Goal: Task Accomplishment & Management: Manage account settings

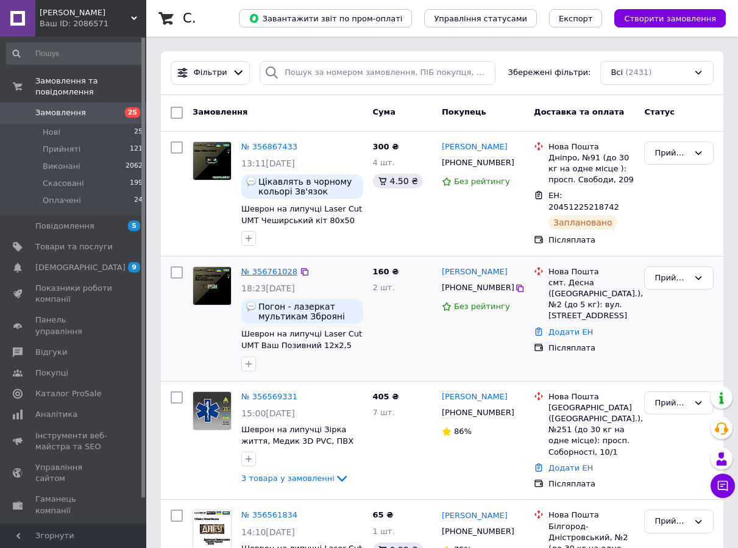
click at [266, 273] on link "№ 356761028" at bounding box center [269, 271] width 56 height 9
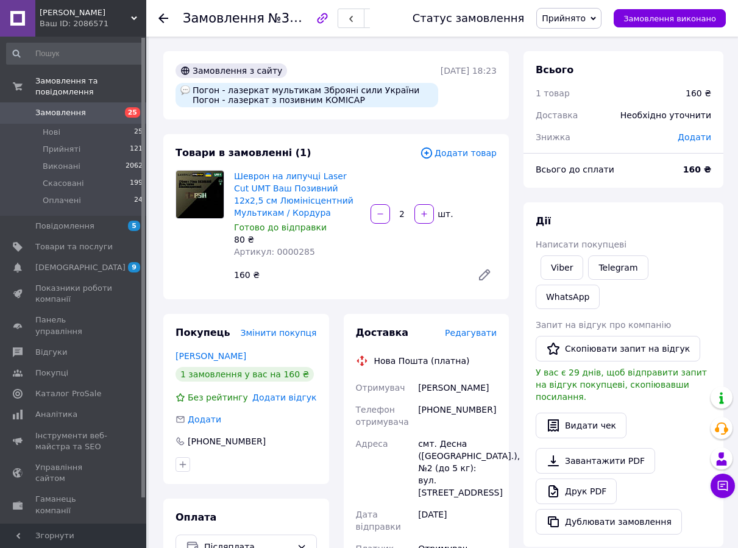
click at [481, 332] on span "Редагувати" at bounding box center [471, 333] width 52 height 10
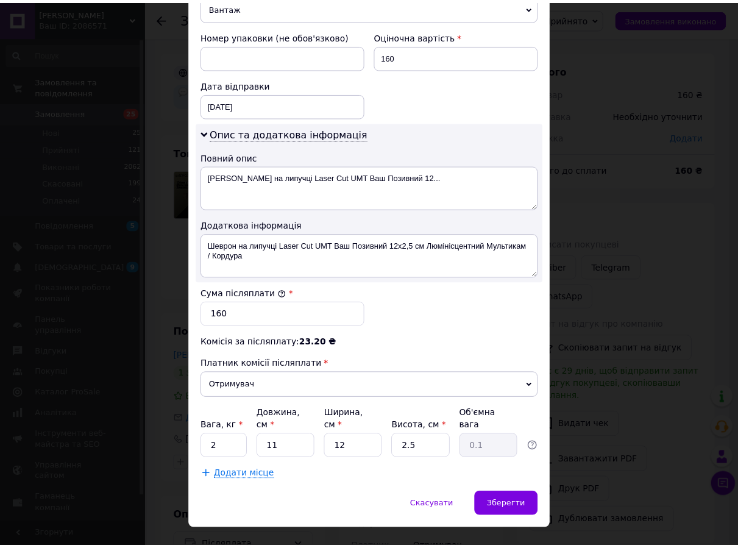
scroll to position [519, 0]
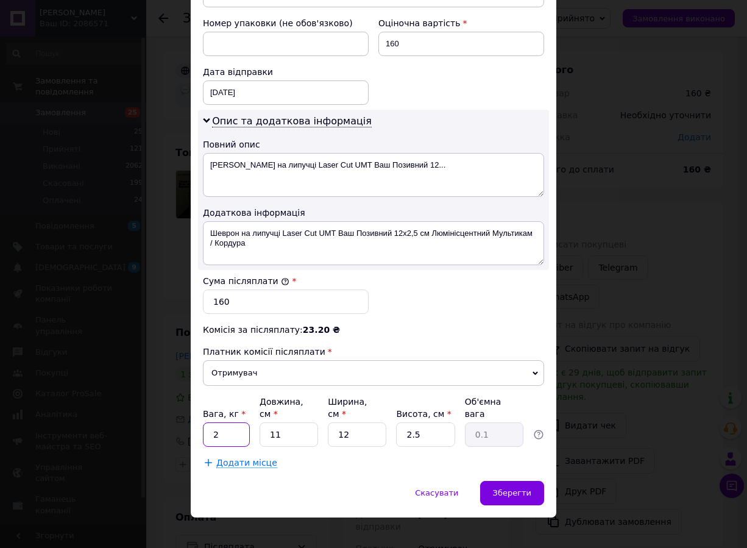
click at [225, 434] on div "Платник Отримувач Відправник Прізвище отримувача [PERSON_NAME] Ім'я отримувача …" at bounding box center [373, 45] width 341 height 846
type input "0.1"
type input "8"
type input "71"
type input "0.36"
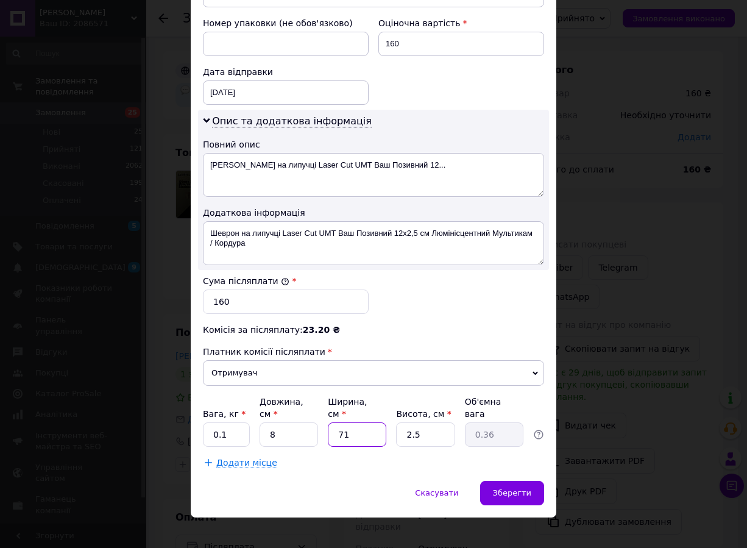
type input "7"
type input "0.1"
type input "7"
type input "1"
click at [524, 488] on div "Зберегти" at bounding box center [512, 493] width 64 height 24
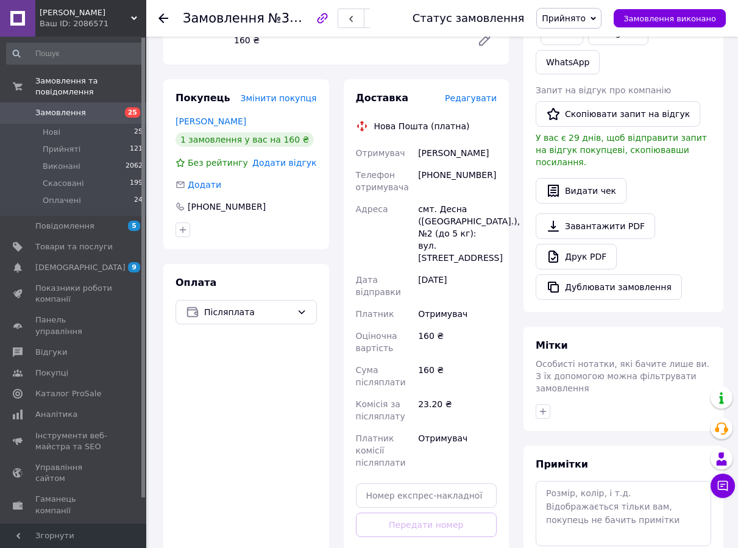
scroll to position [305, 0]
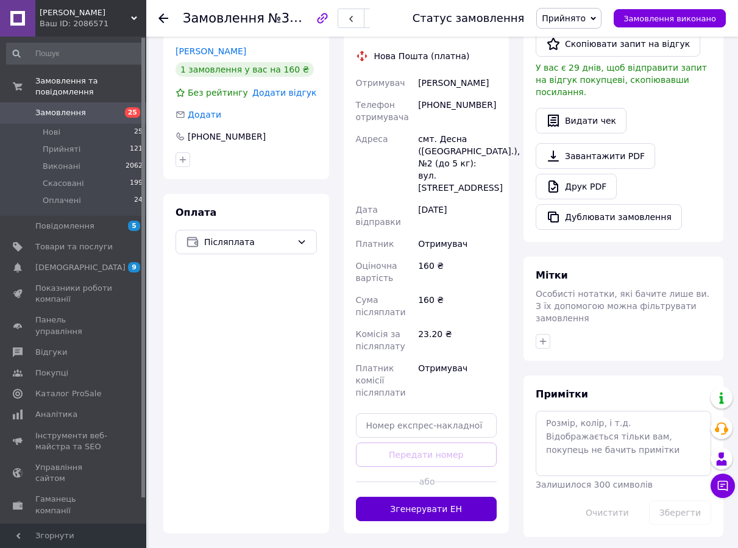
click at [437, 501] on button "Згенерувати ЕН" at bounding box center [426, 509] width 141 height 24
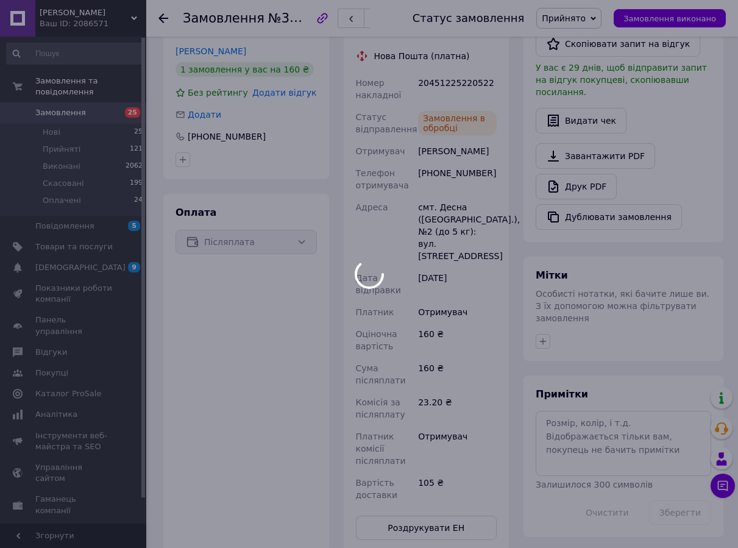
scroll to position [56, 0]
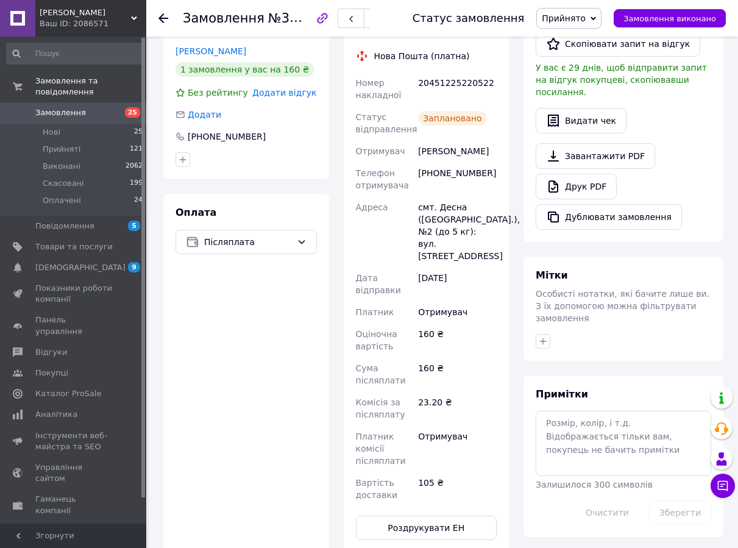
click at [164, 20] on icon at bounding box center [163, 18] width 10 height 10
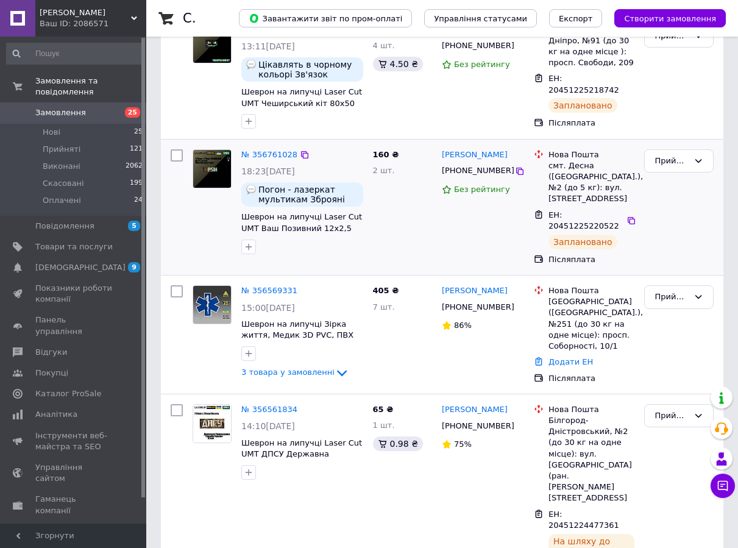
scroll to position [122, 0]
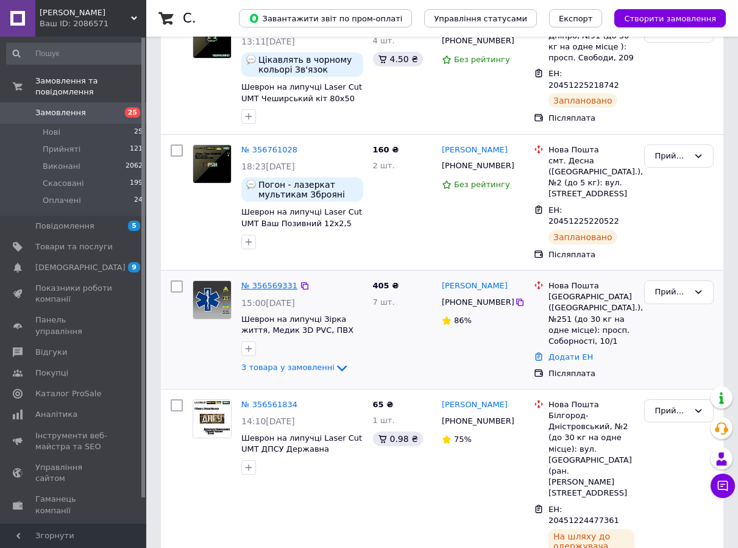
click at [255, 281] on link "№ 356569331" at bounding box center [269, 285] width 56 height 9
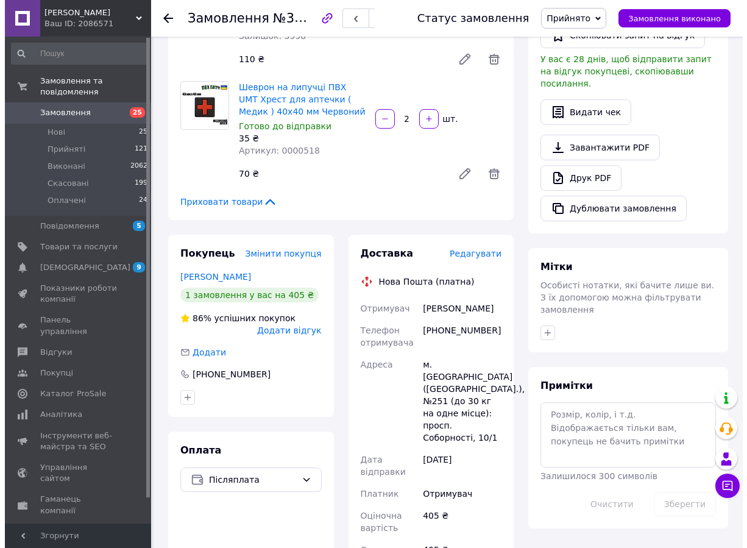
scroll to position [305, 0]
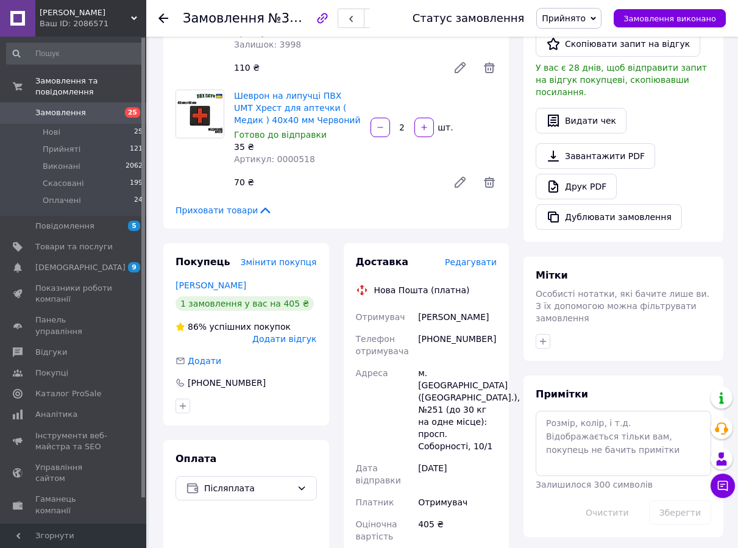
click at [477, 257] on span "Редагувати" at bounding box center [471, 262] width 52 height 10
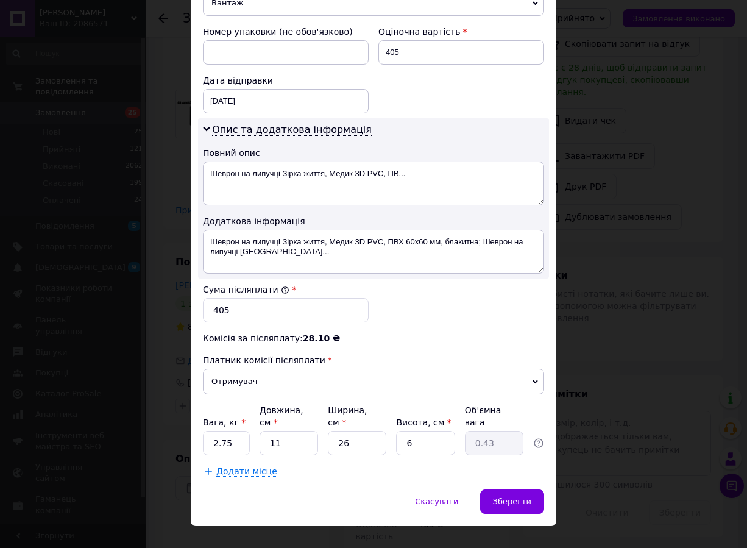
scroll to position [519, 0]
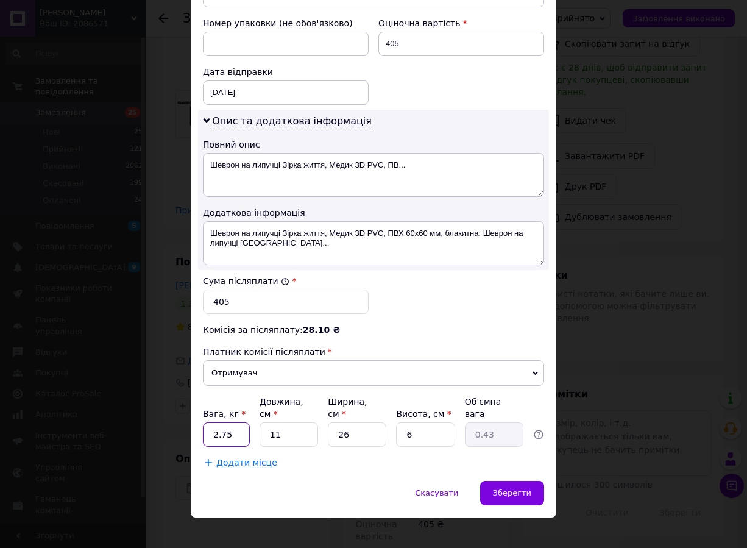
drag, startPoint x: 239, startPoint y: 425, endPoint x: 210, endPoint y: 424, distance: 29.3
click at [210, 424] on input "2.75" at bounding box center [226, 434] width 47 height 24
type input "0.1"
type input "8"
type input "0.31"
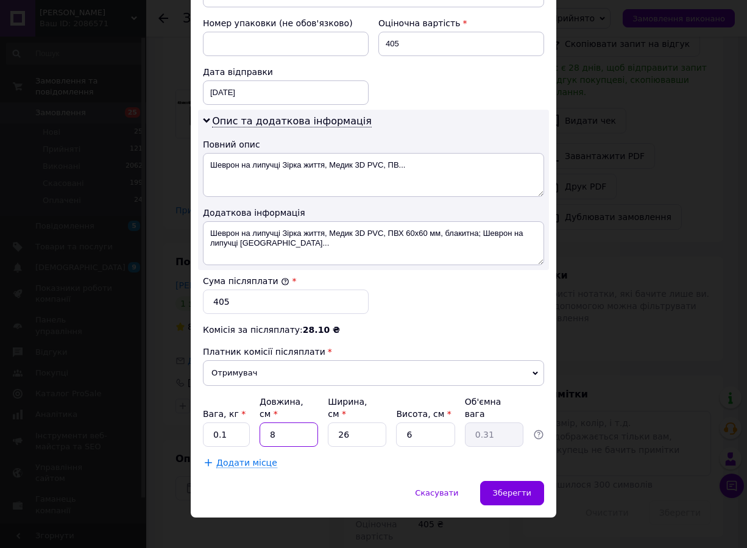
type input "8"
type input "7"
type input "0.1"
type input "7"
type input "1"
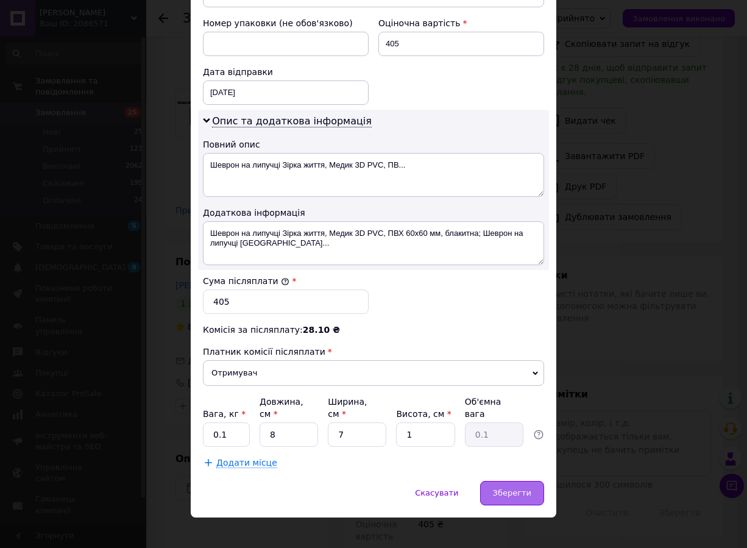
click at [522, 488] on span "Зберегти" at bounding box center [512, 492] width 38 height 9
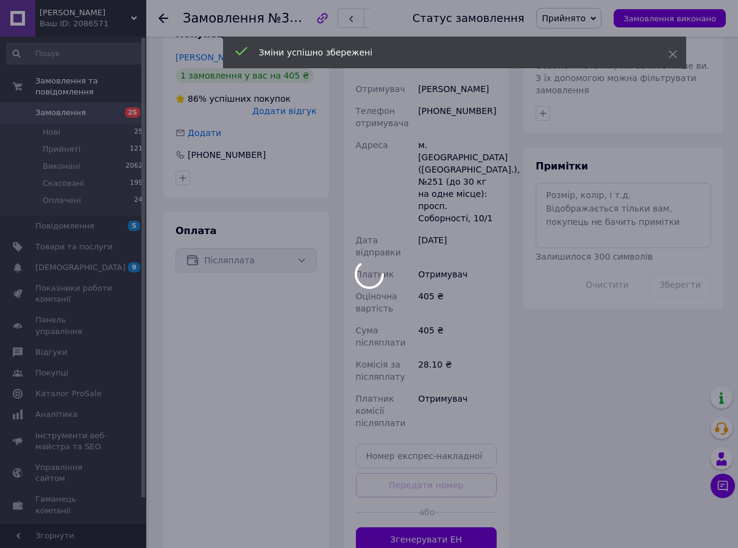
scroll to position [548, 0]
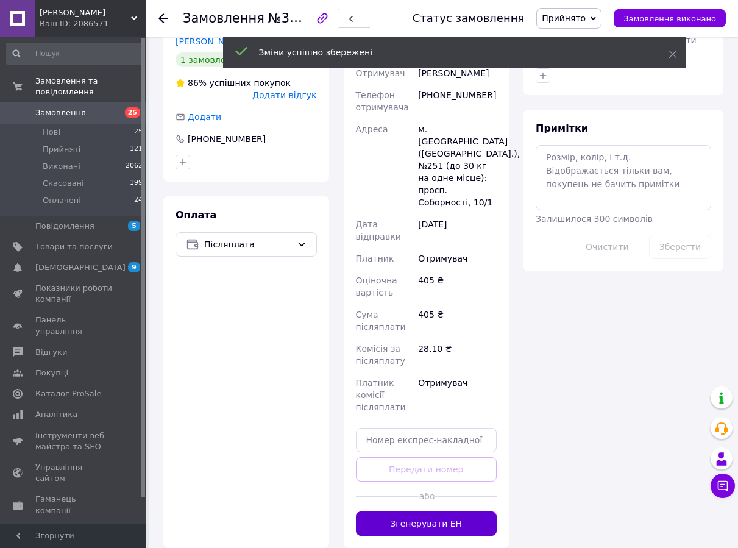
click at [450, 511] on button "Згенерувати ЕН" at bounding box center [426, 523] width 141 height 24
